Goal: Task Accomplishment & Management: Use online tool/utility

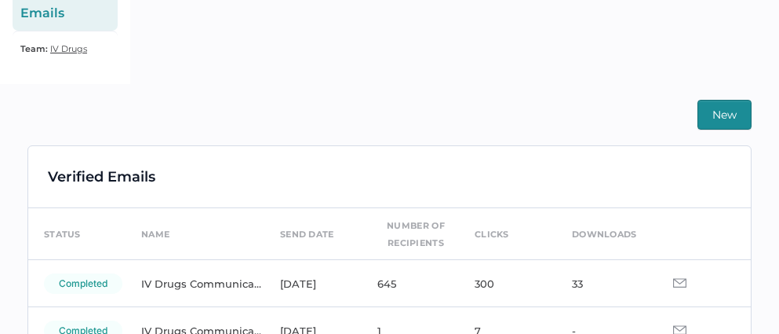
scroll to position [345, 0]
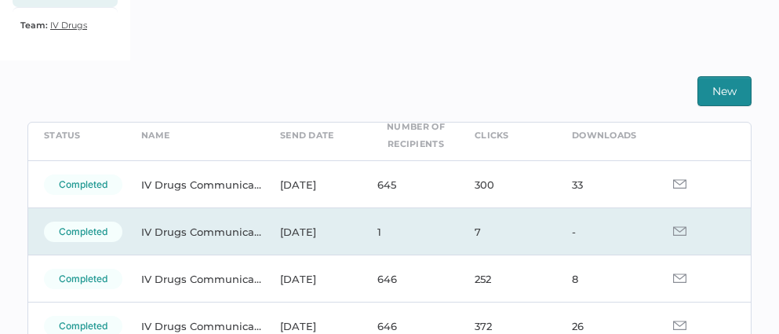
scroll to position [74, 0]
